Goal: Task Accomplishment & Management: Use online tool/utility

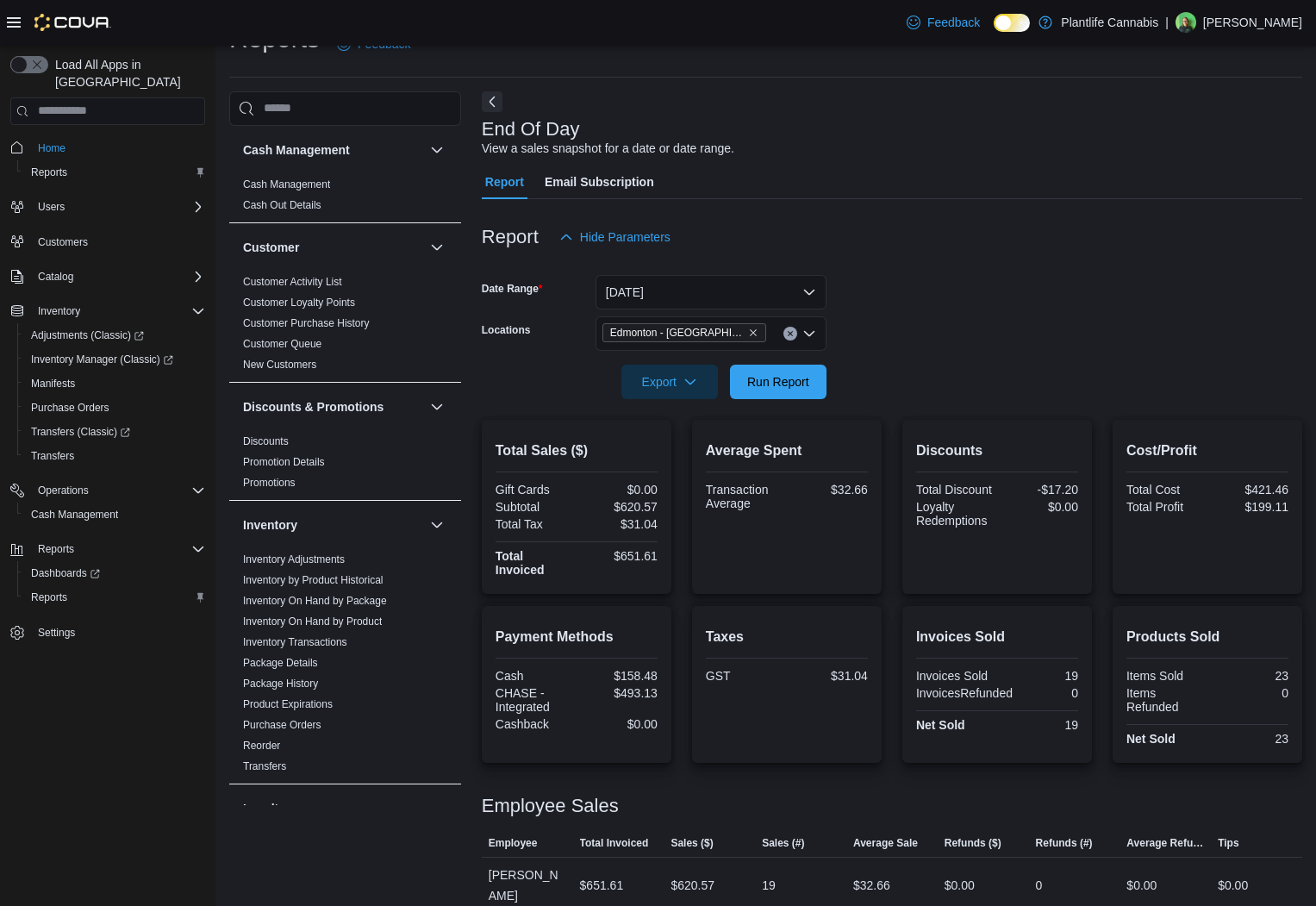
scroll to position [787, 0]
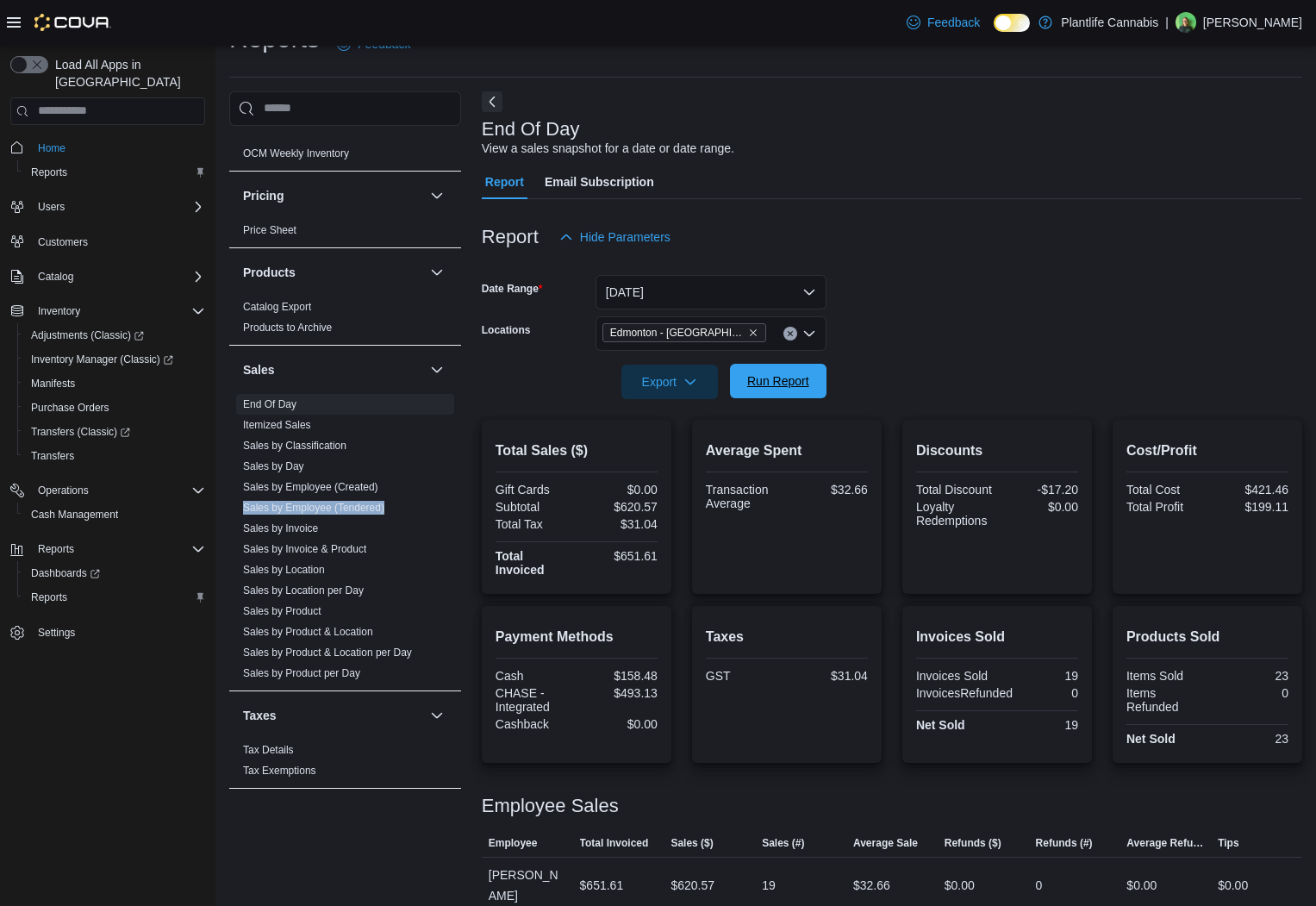
click at [765, 385] on span "Run Report" at bounding box center [779, 381] width 62 height 17
click at [799, 383] on span "Run Report" at bounding box center [779, 381] width 62 height 17
click at [780, 387] on span "Run Report" at bounding box center [779, 381] width 62 height 17
click at [791, 377] on span "Run Report" at bounding box center [779, 381] width 62 height 17
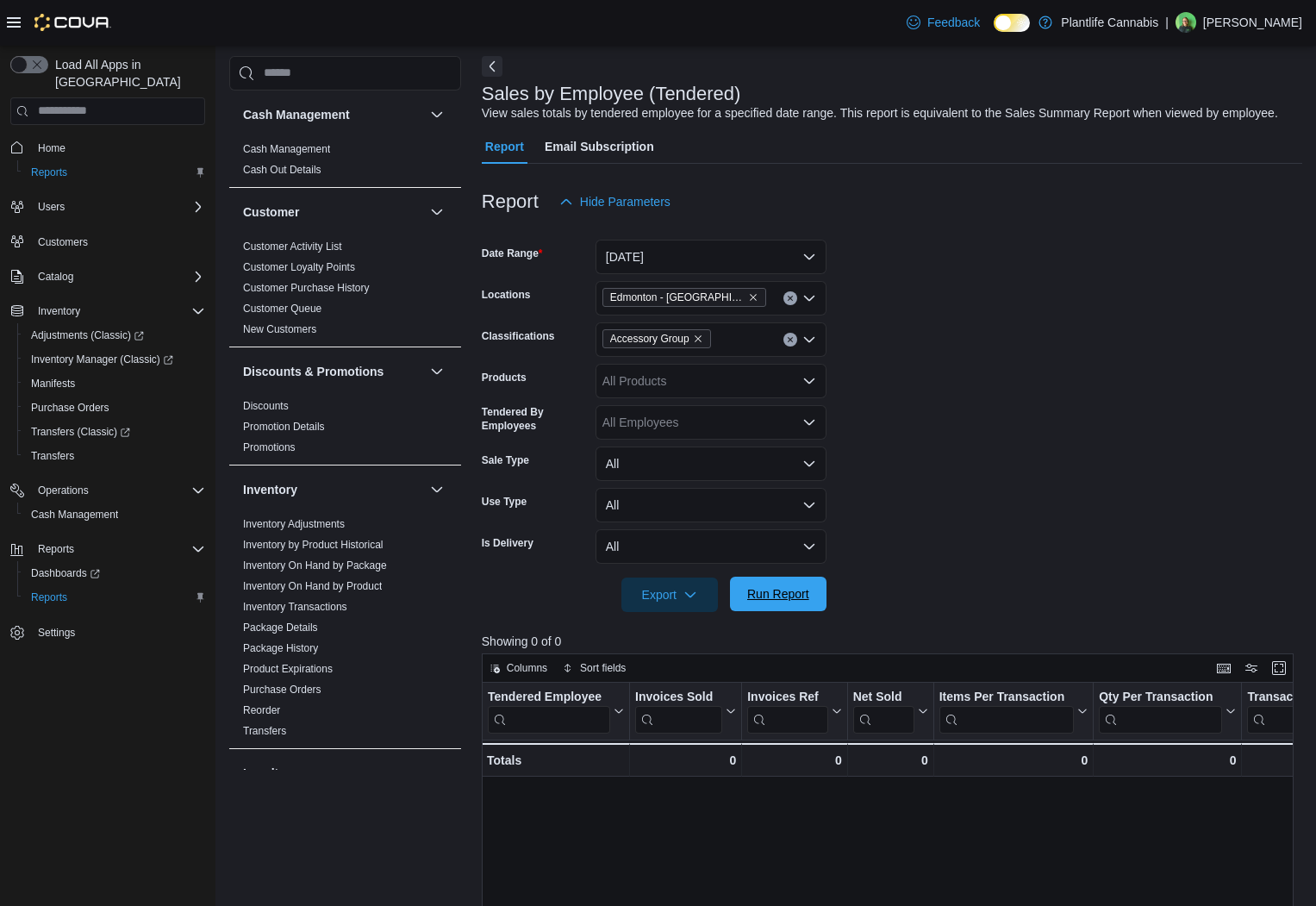
click at [793, 611] on span "Run Report" at bounding box center [779, 594] width 76 height 35
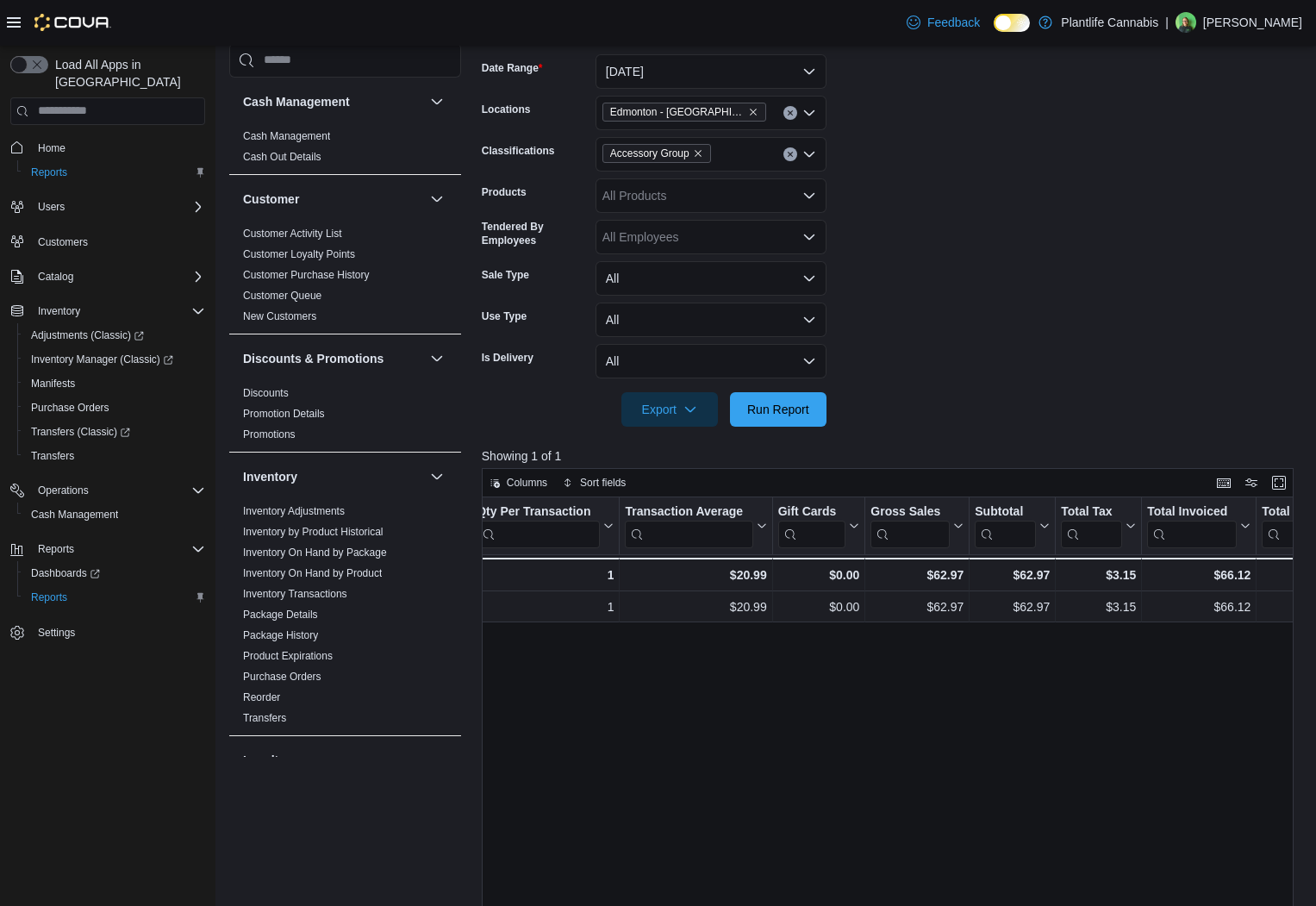
scroll to position [0, 623]
